Goal: Transaction & Acquisition: Purchase product/service

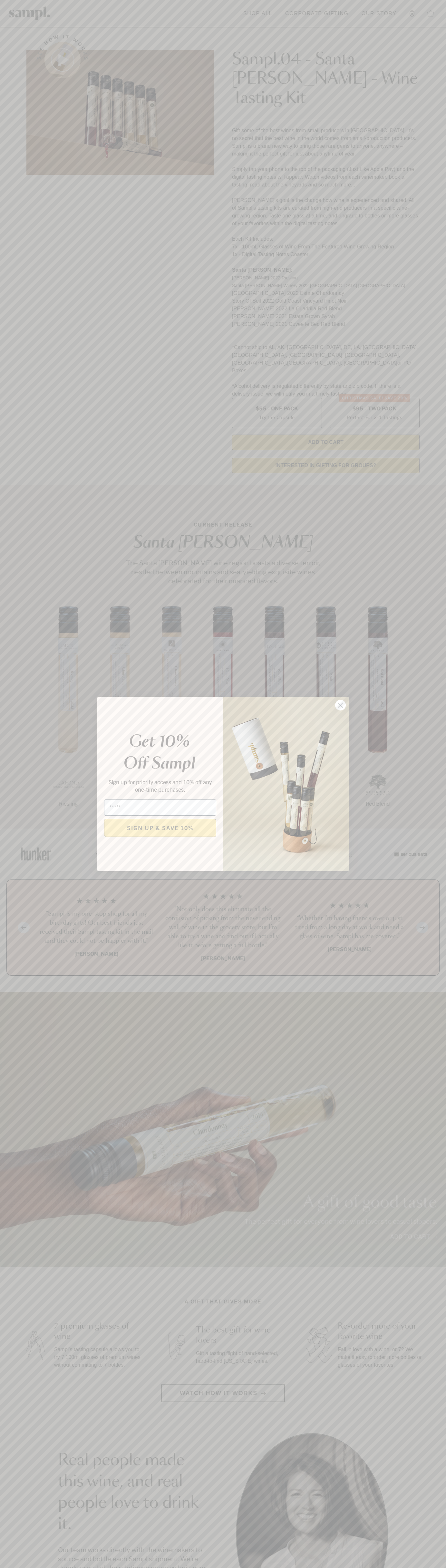
click at [341, 705] on icon "Close dialog" at bounding box center [341, 705] width 4 height 4
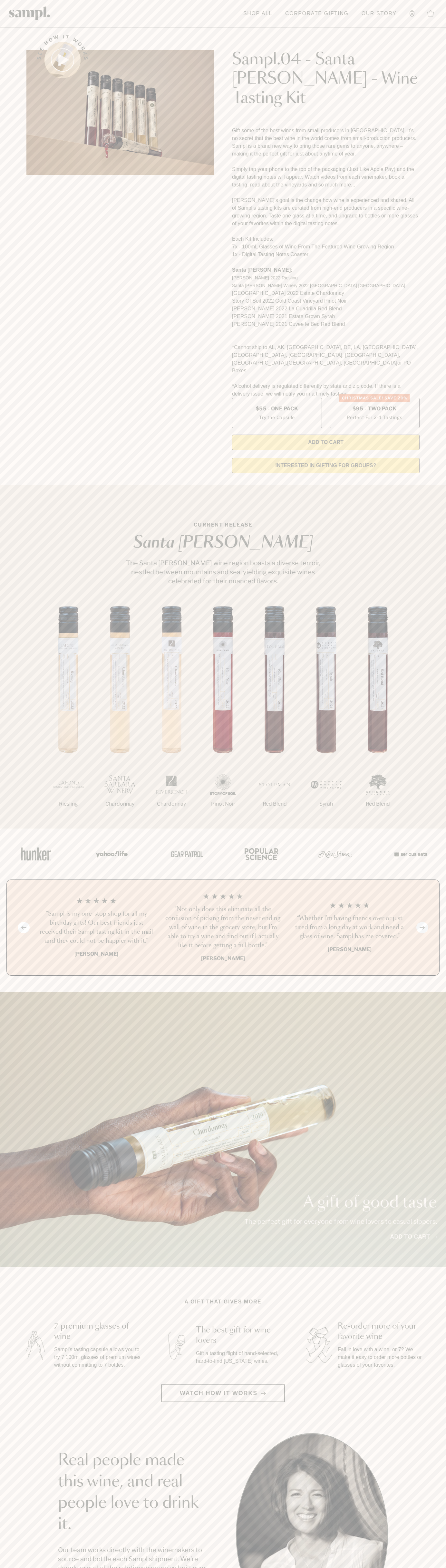
click at [117, 16] on header "Toggle navigation menu Shop All Corporate Gifting Our Story Account Story Shop …" at bounding box center [223, 13] width 446 height 27
click at [446, 1471] on section "Real people made this wine, and real people love to drink it. Our team works di…" at bounding box center [223, 1534] width 446 height 201
click at [308, 1568] on html "Skip to main content Toggle navigation menu Shop All Corporate Gifting Our Stor…" at bounding box center [223, 1304] width 446 height 2609
click at [11, 1127] on div "A gift of good taste The perfect gift for everyone from wine lovers to casual s…" at bounding box center [223, 1129] width 446 height 275
click at [375, 398] on label "Christmas SALE! Save 20% $95 - Two Pack Perfect For 2-4 Tastings" at bounding box center [375, 413] width 90 height 30
